Goal: Use online tool/utility: Use online tool/utility

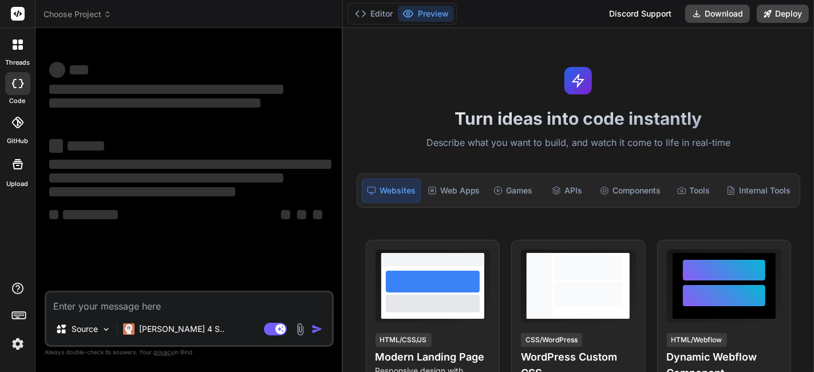
drag, startPoint x: 292, startPoint y: 176, endPoint x: 326, endPoint y: 184, distance: 35.4
click at [326, 184] on div "Bind AI Web Search Created with Pixso. Code Generator ‌ ‌ ‌ ‌ ‌ ‌ ‌ ‌ ‌ ‌ ‌ ‌ ‌…" at bounding box center [190, 200] width 308 height 344
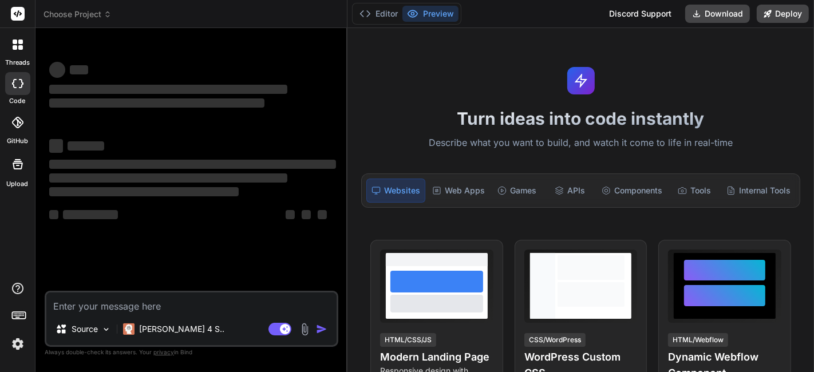
click at [303, 152] on div "‌ ‌" at bounding box center [192, 144] width 287 height 15
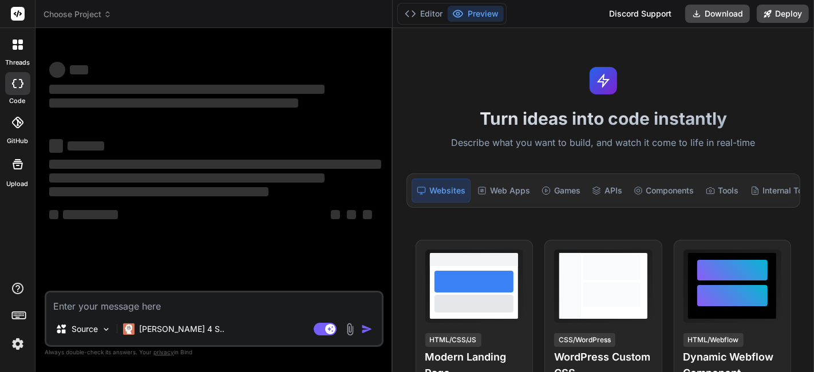
type textarea "x"
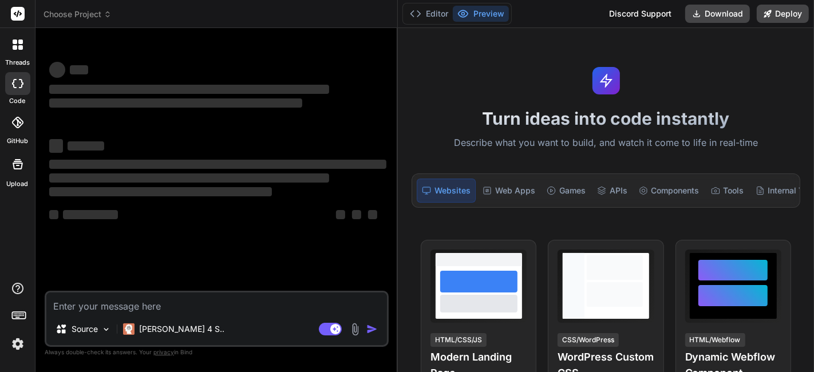
drag, startPoint x: 346, startPoint y: 195, endPoint x: 379, endPoint y: 205, distance: 34.1
click at [379, 205] on div "Bind AI Web Search Created with Pixso. Code Generator ‌ ‌ ‌ ‌ ‌ ‌ ‌ ‌ ‌ ‌ ‌ ‌ ‌…" at bounding box center [217, 200] width 362 height 344
click at [69, 13] on span "Choose Project" at bounding box center [78, 14] width 68 height 11
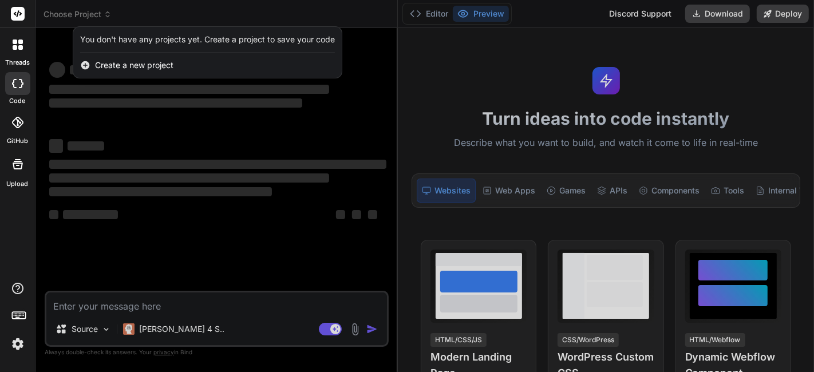
click at [136, 144] on div at bounding box center [407, 186] width 814 height 372
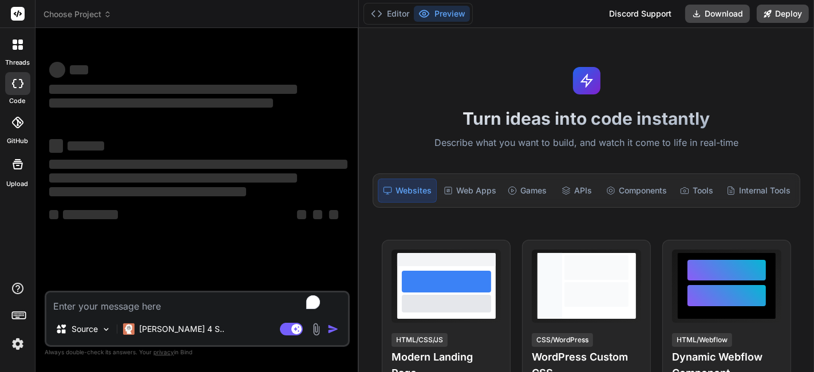
drag, startPoint x: 291, startPoint y: 182, endPoint x: 340, endPoint y: 215, distance: 59.7
click at [340, 215] on div "Bind AI Web Search Created with Pixso. Code Generator ‌ ‌ ‌ ‌ ‌ ‌ ‌ ‌ ‌ ‌ ‌ ‌ ‌…" at bounding box center [198, 200] width 324 height 344
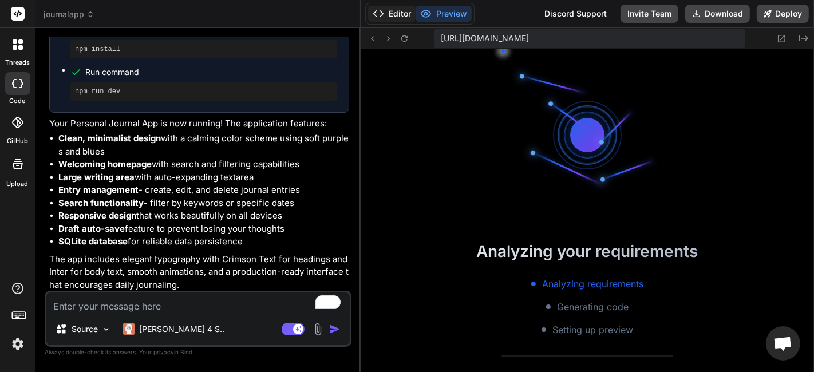
scroll to position [330, 0]
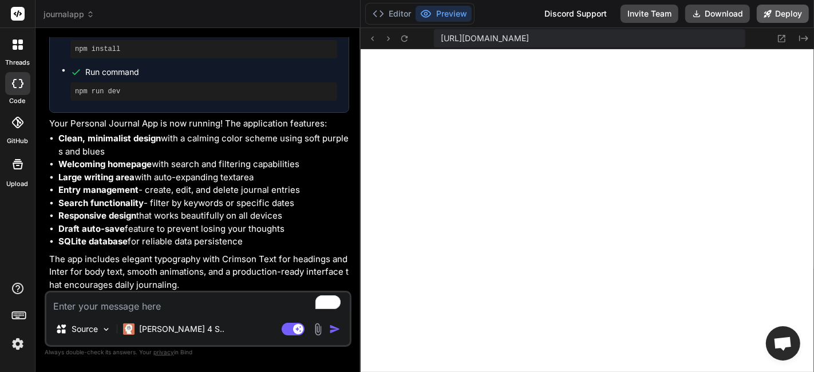
click at [774, 13] on button "Deploy" at bounding box center [783, 14] width 52 height 18
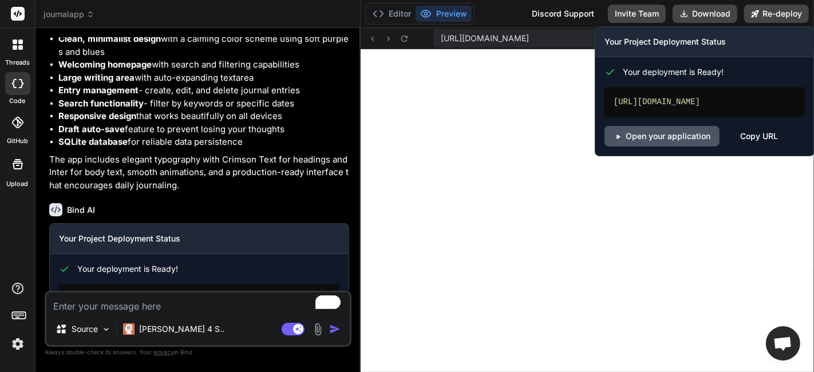
click at [678, 139] on link "Open your application" at bounding box center [662, 136] width 115 height 21
click at [756, 132] on div "Copy URL" at bounding box center [759, 136] width 38 height 21
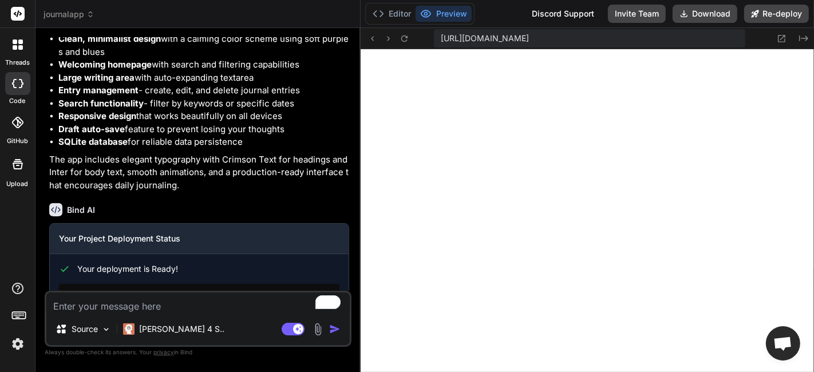
type textarea "x"
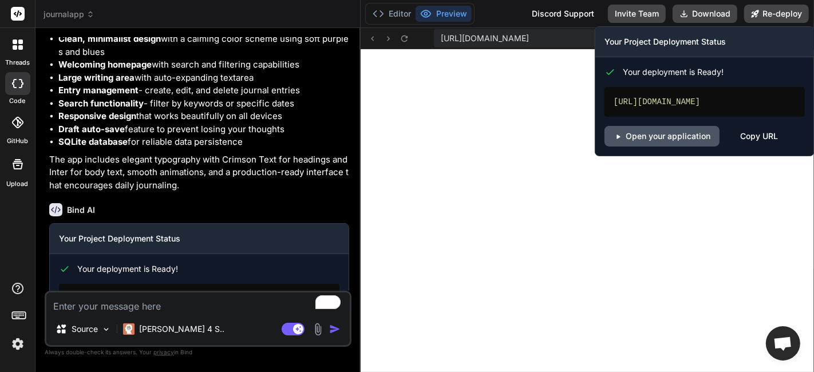
click at [692, 140] on link "Open your application" at bounding box center [662, 136] width 115 height 21
